Goal: Task Accomplishment & Management: Manage account settings

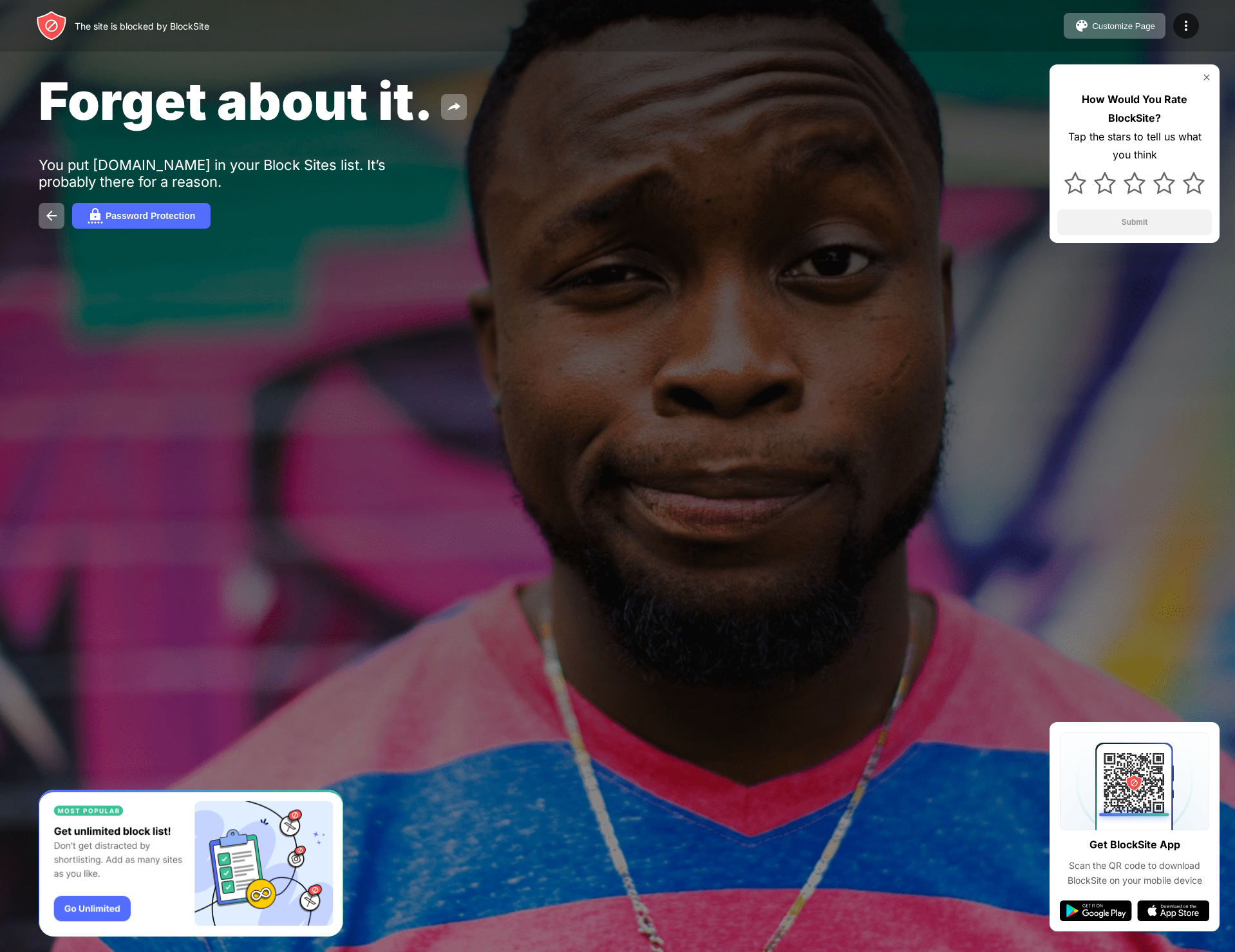
click at [934, 170] on div "Forget about it. You put reddit.com in your Block Sites list. It’s probably the…" at bounding box center [617, 149] width 1235 height 298
click at [935, 68] on div "Forget about it. You put reddit.com in your Block Sites list. It’s probably the…" at bounding box center [617, 149] width 1235 height 298
